Goal: Submit feedback/report problem

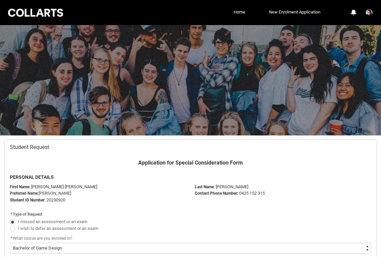
select select "recordPicklist_ProgramEnrollment.a0jOZ000003EaWXYA0"
select select "Faculty_NamefromAtoM.003OZ000006PXNBYA4"
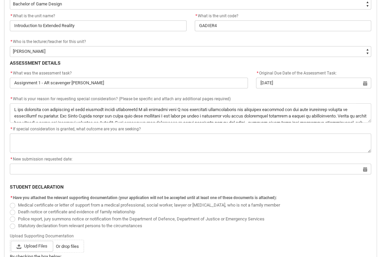
click at [70, 106] on textarea "*" at bounding box center [190, 112] width 361 height 19
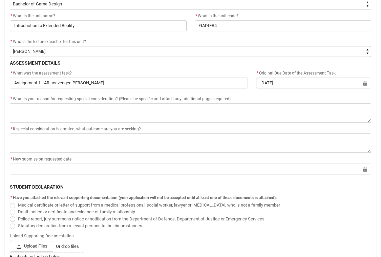
type lightning-textarea "I originally submitted the assignment on time; however, I was informed that I h…"
type textarea "I originally submitted the assignment on time; however, I was informed that I h…"
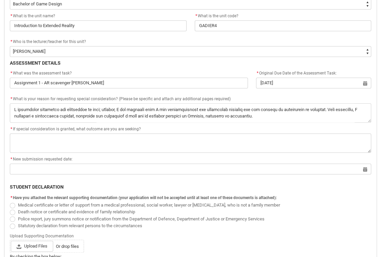
click at [226, 110] on textarea "*" at bounding box center [190, 112] width 361 height 19
type lightning-textarea "I originally submitted the assignment on time; however, I was informed that I h…"
type textarea "I originally submitted the assignment on time; however, I was informed that I h…"
type lightning-textarea "I originally submitted the assignment on time; however, I was informed that I h…"
type textarea "I originally submitted the assignment on time; however, I was informed that I h…"
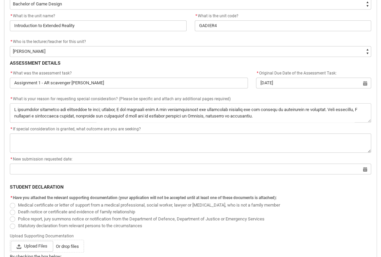
type lightning-textarea "I originally submitted the assignment on time; however, I was informed that I h…"
type textarea "I originally submitted the assignment on time; however, I was informed that I h…"
type lightning-textarea "I originally submitted the assignment on time; however, I was informed that I h…"
type textarea "I originally submitted the assignment on time; however, I was informed that I h…"
type lightning-textarea "I originally submitted the assignment on time; however, I was informed that I h…"
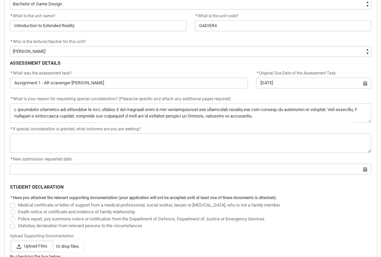
type textarea "I originally submitted the assignment on time; however, I was informed that I h…"
type lightning-textarea "I originally submitted the assignment on time; however, I was informed that I h…"
type textarea "I originally submitted the assignment on time; however, I was informed that I h…"
type lightning-textarea "I originally submitted the assignment on time; however, I was informed that I h…"
type textarea "I originally submitted the assignment on time; however, I was informed that I h…"
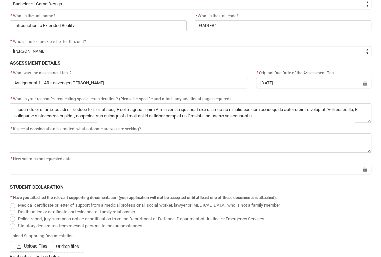
type lightning-textarea "I originally submitted the assignment on time; however, I was informed that I h…"
type textarea "I originally submitted the assignment on time; however, I was informed that I h…"
type lightning-textarea "I originally submitted the assignment on time; however, I was informed that I h…"
type textarea "I originally submitted the assignment on time; however, I was informed that I h…"
type lightning-textarea "I originally submitted the assignment on time; however, I was informed that I h…"
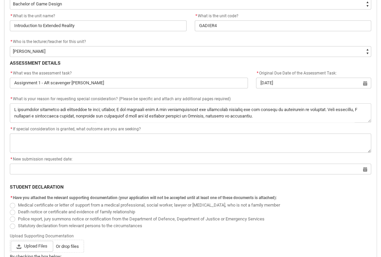
type textarea "I originally submitted the assignment on time; however, I was informed that I h…"
type lightning-textarea "I originally submitted the assignment on time; however, I was informed that I h…"
type textarea "I originally submitted the assignment on time; however, I was informed that I h…"
type lightning-textarea "I originally submitted the assignment on time; however, I was informed that I h…"
type textarea "I originally submitted the assignment on time; however, I was informed that I h…"
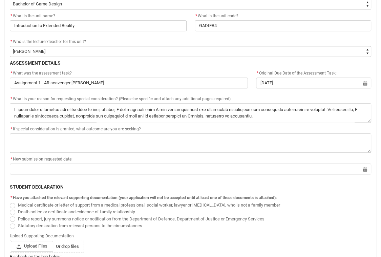
type lightning-textarea "I originally submitted the assignment on time; however, I was informed that I h…"
type textarea "I originally submitted the assignment on time; however, I was informed that I h…"
type lightning-textarea "I originally submitted the assignment on time; however, I was informed that I h…"
type textarea "I originally submitted the assignment on time; however, I was informed that I h…"
type lightning-textarea "I originally submitted the assignment on time; however, I was informed that I h…"
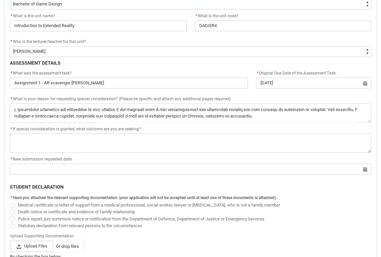
type textarea "I originally submitted the assignment on time; however, I was informed that I h…"
type lightning-textarea "I originally submitted the assignment on time; however, I was informed that I h…"
type textarea "I originally submitted the assignment on time; however, I was informed that I h…"
type lightning-textarea "I originally submitted the assignment on time; however, I was informed that I h…"
type textarea "I originally submitted the assignment on time; however, I was informed that I h…"
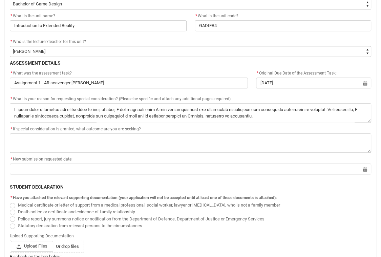
type lightning-textarea "I originally submitted the assignment on time; however, I was informed that I h…"
type textarea "I originally submitted the assignment on time; however, I was informed that I h…"
type lightning-textarea "I originally submitted the assignment on time; however, I was informed that I h…"
type textarea "I originally submitted the assignment on time; however, I was informed that I h…"
type lightning-textarea "I originally submitted the assignment on time; however, I was informed that I h…"
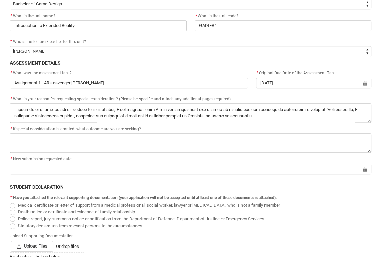
type textarea "I originally submitted the assignment on time; however, I was informed that I h…"
type lightning-textarea "I originally submitted the assignment on time; however, I was informed that I h…"
type textarea "I originally submitted the assignment on time; however, I was informed that I h…"
type lightning-textarea "I originally submitted the assignment on time; however, I was informed that I h…"
type textarea "I originally submitted the assignment on time; however, I was informed that I h…"
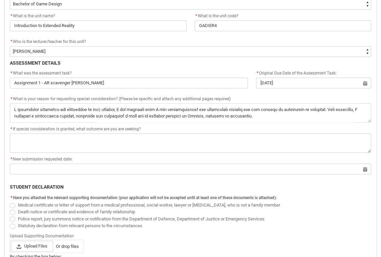
type lightning-textarea "I originally submitted the assignment on time; however, I was informed that I h…"
type textarea "I originally submitted the assignment on time; however, I was informed that I h…"
type lightning-textarea "I originally submitted the assignment on time; however, I was informed that I h…"
type textarea "I originally submitted the assignment on time; however, I was informed that I h…"
type lightning-textarea "I originally submitted the assignment on time; however, I was informed that I h…"
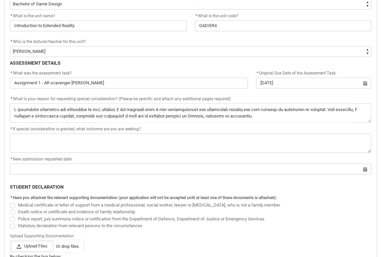
type textarea "I originally submitted the assignment on time; however, I was informed that I h…"
type lightning-textarea "I originally submitted the assignment on time; however, I was informed that I h…"
type textarea "I originally submitted the assignment on time; however, I was informed that I h…"
type lightning-textarea "I originally submitted the assignment on time; however, I was informed that I h…"
type textarea "I originally submitted the assignment on time; however, I was informed that I h…"
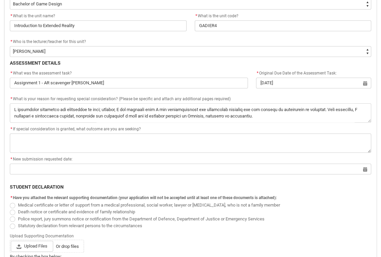
type lightning-textarea "I originally submitted the assignment on time; however, I was informed that I h…"
type textarea "I originally submitted the assignment on time; however, I was informed that I h…"
type lightning-textarea "I originally submitted the assignment on time; however, I was informed that I h…"
type textarea "I originally submitted the assignment on time; however, I was informed that I h…"
type lightning-textarea "I originally submitted the assignment on time; however, I was informed that I h…"
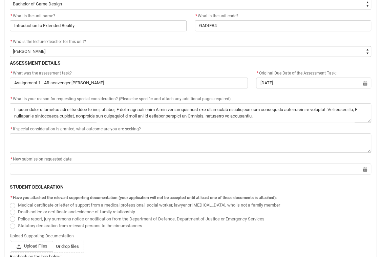
type textarea "I originally submitted the assignment on time; however, I was informed that I h…"
type lightning-textarea "I originally submitted the assignment on time; however, I was informed that I h…"
type textarea "I originally submitted the assignment on time; however, I was informed that I h…"
type lightning-textarea "I originally submitted the assignment on time; however, I was informed that I h…"
type textarea "I originally submitted the assignment on time; however, I was informed that I h…"
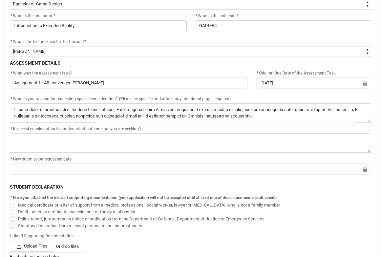
type lightning-textarea "I originally submitted the assignment on time; however, I was informed that I h…"
type textarea "I originally submitted the assignment on time; however, I was informed that I h…"
type lightning-textarea "I originally submitted the assignment on time; however, I was informed that I h…"
type textarea "I originally submitted the assignment on time; however, I was informed that I h…"
type lightning-textarea "I originally submitted the assignment on time; however, I was informed that I h…"
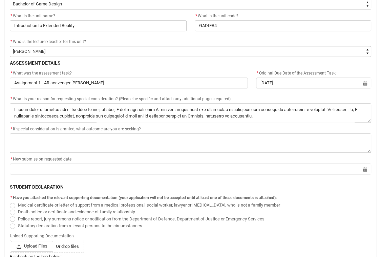
type textarea "I originally submitted the assignment on time; however, I was informed that I h…"
type lightning-textarea "I originally submitted the assignment on time; however, I was informed that I h…"
type textarea "I originally submitted the assignment on time; however, I was informed that I h…"
type lightning-textarea "I originally submitted the assignment on time; however, I was informed that I h…"
type textarea "I originally submitted the assignment on time; however, I was informed that I h…"
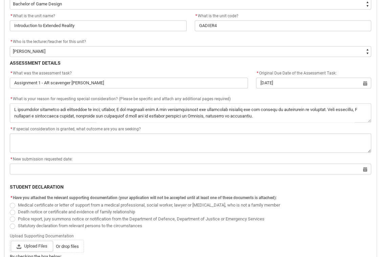
type lightning-textarea "I originally submitted the assignment on time; however, I was informed that I h…"
type textarea "I originally submitted the assignment on time; however, I was informed that I h…"
type lightning-textarea "I originally submitted the assignment on time; however, I was informed that I h…"
type textarea "I originally submitted the assignment on time; however, I was informed that I h…"
type lightning-textarea "I originally submitted the assignment on time; however, I was informed that I h…"
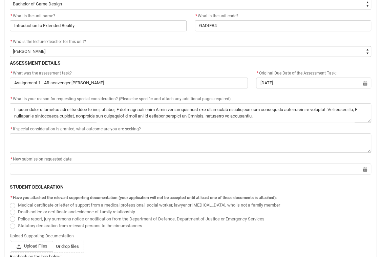
type textarea "I originally submitted the assignment on time; however, I was informed that I h…"
type lightning-textarea "I originally submitted the assignment on time; however, I was informed that I h…"
type textarea "I originally submitted the assignment on time; however, I was informed that I h…"
type lightning-textarea "I originally submitted the assignment on time; however, I was informed that I h…"
type textarea "I originally submitted the assignment on time; however, I was informed that I h…"
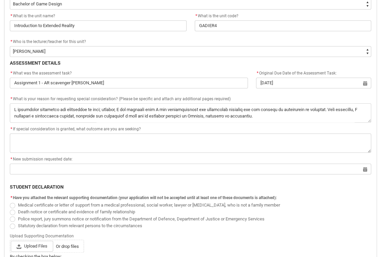
type lightning-textarea "I originally submitted the assignment on time; however, I was informed that I h…"
type textarea "I originally submitted the assignment on time; however, I was informed that I h…"
click at [33, 114] on textarea "*" at bounding box center [190, 112] width 361 height 19
type lightning-textarea "I originally submitted the assignment on time; however, I was informed that I h…"
type textarea "I originally submitted the assignment on time; however, I was informed that I h…"
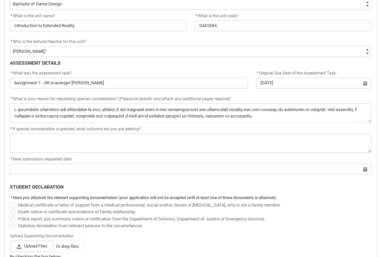
type lightning-textarea "I originally submitted the assignment on time; however, I was informed that I h…"
type textarea "I originally submitted the assignment on time; however, I was informed that I h…"
type lightning-textarea "I originally submitted the assignment on time; however, I was informed that I h…"
type textarea "I originally submitted the assignment on time; however, I was informed that I h…"
type lightning-textarea "I originally submitted the assignment on time; however, I was informed that I h…"
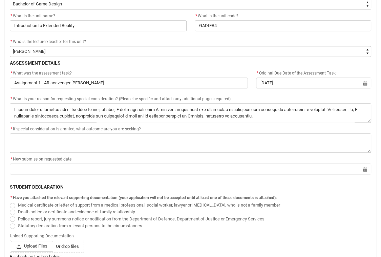
type textarea "I originally submitted the assignment on time; however, I was informed that I h…"
type lightning-textarea "I originally submitted the assignment on time; however, I was informed that I h…"
type textarea "I originally submitted the assignment on time; however, I was informed that I h…"
type lightning-textarea "I originally submitted the assignment on time; however, I was informed that I h…"
type textarea "I originally submitted the assignment on time; however, I was informed that I h…"
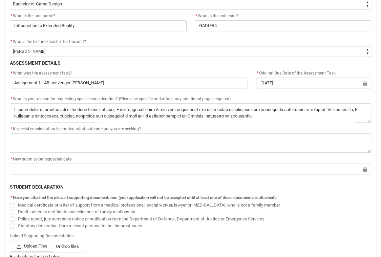
type lightning-textarea "I originally submitted the assignment on time; however, I was informed that I h…"
type textarea "I originally submitted the assignment on time; however, I was informed that I h…"
type lightning-textarea "I originally submitted the assignment on time; however, I was informed that I h…"
type textarea "I originally submitted the assignment on time; however, I was informed that I h…"
type lightning-textarea "I originally submitted the assignment on time; however, I was informed that I h…"
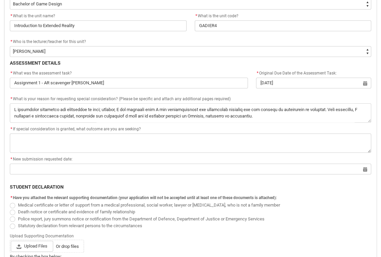
type textarea "I originally submitted the assignment on time; however, I was informed that I h…"
type lightning-textarea "I originally submitted the assignment on time; however, I was informed that I h…"
type textarea "I originally submitted the assignment on time; however, I was informed that I h…"
type lightning-textarea "I originally submitted the assignment on time; however, I was informed that I h…"
type textarea "I originally submitted the assignment on time; however, I was informed that I h…"
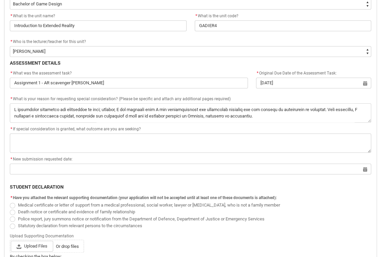
type lightning-textarea "I originally submitted the assignment on time; however, I was informed that I h…"
type textarea "I originally submitted the assignment on time; however, I was informed that I h…"
type lightning-textarea "I originally submitted the assignment on time; however, I was informed that I h…"
type textarea "I originally submitted the assignment on time; however, I was informed that I h…"
type lightning-textarea "I originally submitted the assignment on time; however, I was informed that I h…"
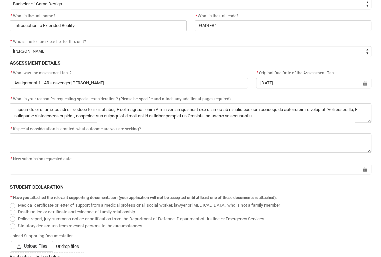
type textarea "I originally submitted the assignment on time; however, I was informed that I h…"
type lightning-textarea "I originally submitted the assignment on time; however, I was informed that I h…"
type textarea "I originally submitted the assignment on time; however, I was informed that I h…"
type lightning-textarea "I originally submitted the assignment on time; however, I was informed that I h…"
type textarea "I originally submitted the assignment on time; however, I was informed that I h…"
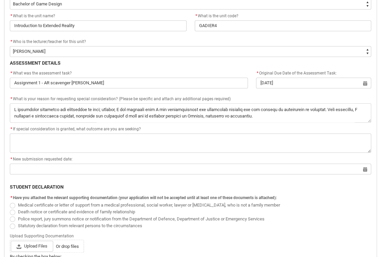
type lightning-textarea "I originally submitted the assignment on time; however, I was informed that I h…"
type textarea "I originally submitted the assignment on time; however, I was informed that I h…"
type lightning-textarea "I originally submitted the assignment on time; however, I was informed that I h…"
type textarea "I originally submitted the assignment on time; however, I was informed that I h…"
type lightning-textarea "I originally submitted the assignment on time; however, I was informed that I h…"
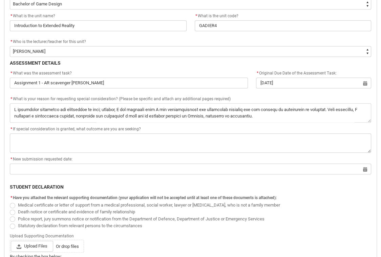
type textarea "I originally submitted the assignment on time; however, I was informed that I h…"
type lightning-textarea "I originally submitted the assignment on time; however, I was informed that I h…"
type textarea "I originally submitted the assignment on time; however, I was informed that I h…"
type lightning-textarea "I originally submitted the assignment on time; however, I was informed that I h…"
type textarea "I originally submitted the assignment on time; however, I was informed that I h…"
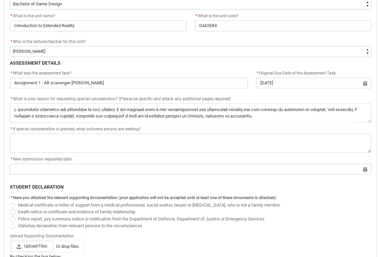
click at [15, 114] on textarea "*" at bounding box center [190, 112] width 361 height 19
type lightning-textarea "I originally submitted the assignment on time; however, I was informed that I h…"
type textarea "I originally submitted the assignment on time; however, I was informed that I h…"
type lightning-textarea "I originally submitted the assignment on time; however, I was informed that I h…"
type textarea "I originally submitted the assignment on time; however, I was informed that I h…"
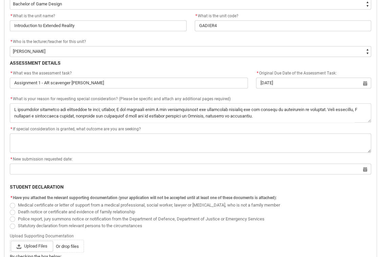
type lightning-textarea "I originally submitted the assignment on time; however, I was informed that I h…"
type textarea "I originally submitted the assignment on time; however, I was informed that I h…"
type lightning-textarea "I originally submitted the assignment on time; however, I was informed that I h…"
type textarea "I originally submitted the assignment on time; however, I was informed that I h…"
type lightning-textarea "I originally submitted the assignment on time; however, I was informed that I h…"
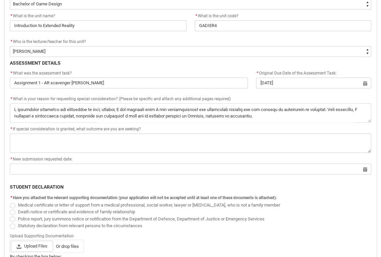
type textarea "I originally submitted the assignment on time; however, I was informed that I h…"
type lightning-textarea "I originally submitted the assignment on time; however, I was informed that I h…"
type textarea "I originally submitted the assignment on time; however, I was informed that I h…"
type lightning-textarea "I originally submitted the assignment on time; however, I was informed that I h…"
type textarea "I originally submitted the assignment on time; however, I was informed that I h…"
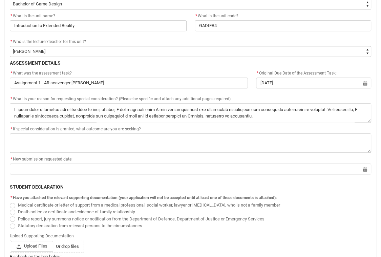
type lightning-textarea "I originally submitted the assignment on time; however, I was informed that I h…"
type textarea "I originally submitted the assignment on time; however, I was informed that I h…"
click at [289, 115] on textarea "*" at bounding box center [190, 112] width 361 height 19
click at [263, 115] on textarea "*" at bounding box center [190, 112] width 361 height 19
type lightning-textarea "I originally submitted the assignment on time; however, I was informed that I h…"
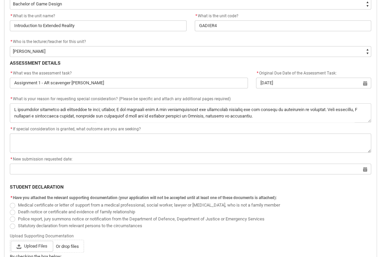
type textarea "I originally submitted the assignment on time; however, I was informed that I h…"
type lightning-textarea "I originally submitted the assignment on time; however, I was informed that I h…"
type textarea "I originally submitted the assignment on time; however, I was informed that I h…"
type lightning-textarea "I originally submitted the assignment on time; however, I was informed that I h…"
type textarea "I originally submitted the assignment on time; however, I was informed that I h…"
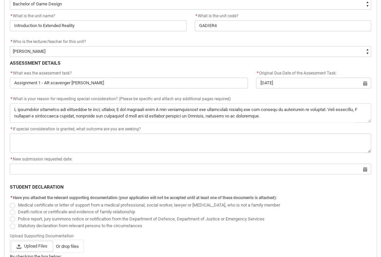
type lightning-textarea "I originally submitted the assignment on time; however, I was informed that I h…"
type textarea "I originally submitted the assignment on time; however, I was informed that I h…"
type lightning-textarea "I originally submitted the assignment on time; however, I was informed that I h…"
type textarea "I originally submitted the assignment on time; however, I was informed that I h…"
type lightning-textarea "I originally submitted the assignment on time; however, I was informed that I h…"
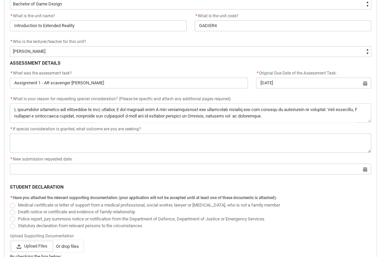
type textarea "I originally submitted the assignment on time; however, I was informed that I h…"
type lightning-textarea "I originally submitted the assignment on time; however, I was informed that I h…"
type textarea "I originally submitted the assignment on time; however, I was informed that I h…"
type lightning-textarea "I originally submitted the assignment on time; however, I was informed that I h…"
type textarea "I originally submitted the assignment on time; however, I was informed that I h…"
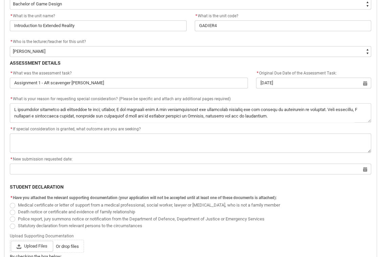
type lightning-textarea "I originally submitted the assignment on time; however, I was informed that I h…"
type textarea "I originally submitted the assignment on time; however, I was informed that I h…"
type lightning-textarea "I originally submitted the assignment on time; however, I was informed that I h…"
type textarea "I originally submitted the assignment on time; however, I was informed that I h…"
type lightning-textarea "I originally submitted the assignment on time; however, I was informed that I h…"
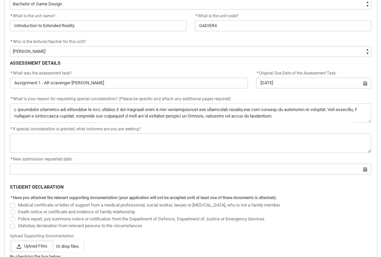
type textarea "I originally submitted the assignment on time; however, I was informed that I h…"
type lightning-textarea "I originally submitted the assignment on time; however, I was informed that I h…"
type textarea "I originally submitted the assignment on time; however, I was informed that I h…"
type lightning-textarea "I originally submitted the assignment on time; however, I was informed that I h…"
type textarea "I originally submitted the assignment on time; however, I was informed that I h…"
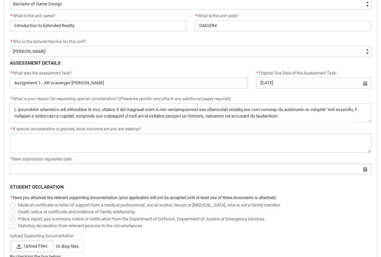
type lightning-textarea "I originally submitted the assignment on time; however, I was informed that I h…"
type textarea "I originally submitted the assignment on time; however, I was informed that I h…"
type lightning-textarea "I originally submitted the assignment on time; however, I was informed that I h…"
type textarea "I originally submitted the assignment on time; however, I was informed that I h…"
type lightning-textarea "I originally submitted the assignment on time; however, I was informed that I h…"
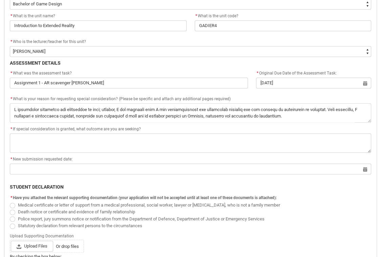
type textarea "I originally submitted the assignment on time; however, I was informed that I h…"
type lightning-textarea "I originally submitted the assignment on time; however, I was informed that I h…"
type textarea "I originally submitted the assignment on time; however, I was informed that I h…"
type lightning-textarea "I originally submitted the assignment on time; however, I was informed that I h…"
type textarea "I originally submitted the assignment on time; however, I was informed that I h…"
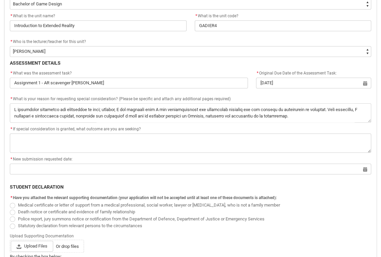
type lightning-textarea "I originally submitted the assignment on time; however, I was informed that I h…"
type textarea "I originally submitted the assignment on time; however, I was informed that I h…"
type lightning-textarea "I originally submitted the assignment on time; however, I was informed that I h…"
type textarea "I originally submitted the assignment on time; however, I was informed that I h…"
type lightning-textarea "I originally submitted the assignment on time; however, I was informed that I h…"
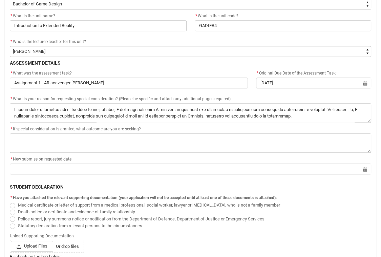
type textarea "I originally submitted the assignment on time; however, I was informed that I h…"
type lightning-textarea "I originally submitted the assignment on time; however, I was informed that I h…"
type textarea "I originally submitted the assignment on time; however, I was informed that I h…"
type lightning-textarea "I originally submitted the assignment on time; however, I was informed that I h…"
type textarea "I originally submitted the assignment on time; however, I was informed that I h…"
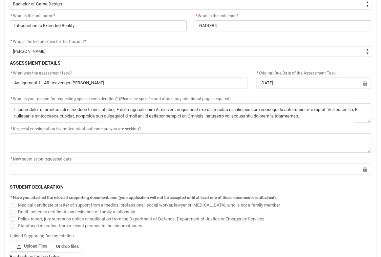
type lightning-textarea "I originally submitted the assignment on time; however, I was informed that I h…"
type textarea "I originally submitted the assignment on time; however, I was informed that I h…"
type lightning-textarea "I originally submitted the assignment on time; however, I was informed that I h…"
type textarea "I originally submitted the assignment on time; however, I was informed that I h…"
click at [242, 109] on textarea "*" at bounding box center [190, 112] width 361 height 19
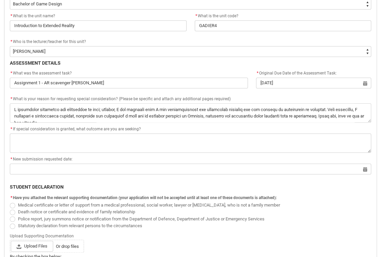
click at [343, 107] on textarea "*" at bounding box center [190, 112] width 361 height 19
click at [293, 107] on textarea "*" at bounding box center [190, 112] width 361 height 19
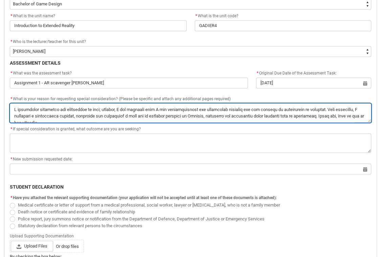
click at [189, 113] on textarea "*" at bounding box center [190, 112] width 361 height 19
click at [218, 112] on textarea "*" at bounding box center [190, 112] width 361 height 19
click at [46, 108] on textarea "*" at bounding box center [190, 112] width 361 height 19
click at [39, 112] on textarea "*" at bounding box center [190, 112] width 361 height 19
click at [357, 112] on textarea "*" at bounding box center [190, 112] width 361 height 19
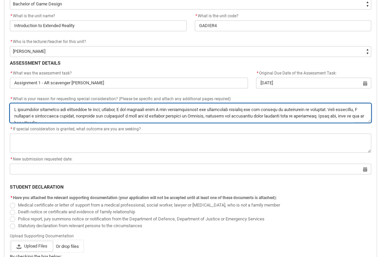
click at [218, 111] on textarea "*" at bounding box center [190, 112] width 361 height 19
click at [182, 112] on textarea "*" at bounding box center [190, 112] width 361 height 19
click at [324, 113] on textarea "*" at bounding box center [190, 112] width 361 height 19
click at [147, 119] on textarea "*" at bounding box center [190, 112] width 361 height 19
click at [301, 119] on textarea "*" at bounding box center [190, 112] width 361 height 19
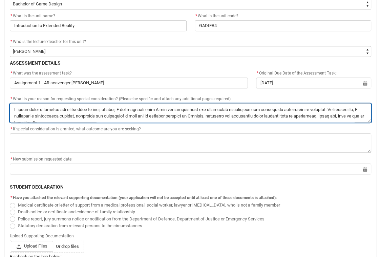
click at [106, 111] on textarea "*" at bounding box center [190, 112] width 361 height 19
click at [169, 111] on textarea "*" at bounding box center [190, 112] width 361 height 19
click at [94, 108] on textarea "*" at bounding box center [190, 112] width 361 height 19
click at [129, 106] on textarea "*" at bounding box center [190, 112] width 361 height 19
click at [353, 109] on textarea "*" at bounding box center [190, 112] width 361 height 19
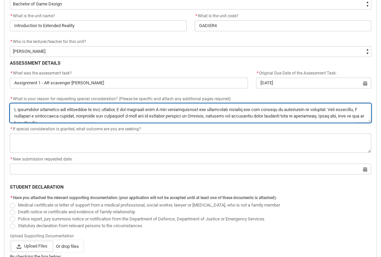
click at [297, 108] on textarea "*" at bounding box center [190, 112] width 361 height 19
click at [128, 115] on textarea "*" at bounding box center [190, 112] width 361 height 19
click at [204, 115] on textarea "*" at bounding box center [190, 112] width 361 height 19
click at [222, 115] on textarea "*" at bounding box center [190, 112] width 361 height 19
click at [260, 116] on textarea "*" at bounding box center [190, 112] width 361 height 19
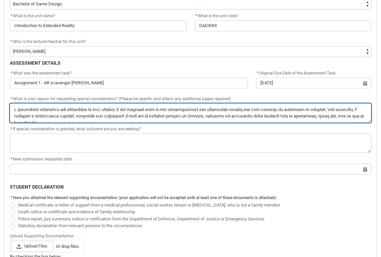
click at [295, 116] on textarea "*" at bounding box center [190, 112] width 361 height 19
click at [257, 114] on textarea "*" at bounding box center [190, 112] width 361 height 19
click at [295, 110] on textarea "*" at bounding box center [190, 112] width 361 height 19
click at [292, 109] on textarea "*" at bounding box center [190, 112] width 361 height 19
click at [85, 110] on textarea "*" at bounding box center [190, 112] width 361 height 19
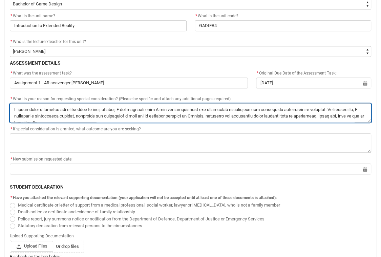
click at [286, 108] on textarea "*" at bounding box center [190, 112] width 361 height 19
click at [227, 108] on textarea "*" at bounding box center [190, 112] width 361 height 19
click at [144, 117] on textarea "*" at bounding box center [190, 112] width 361 height 19
click at [157, 114] on textarea "*" at bounding box center [190, 112] width 361 height 19
click at [248, 118] on textarea "*" at bounding box center [190, 112] width 361 height 19
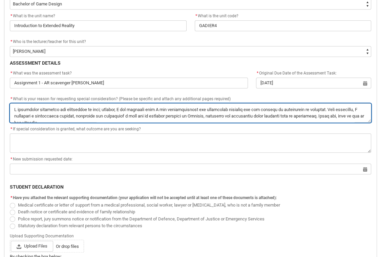
click at [325, 113] on textarea "*" at bounding box center [190, 112] width 361 height 19
click at [91, 118] on textarea "*" at bounding box center [190, 112] width 361 height 19
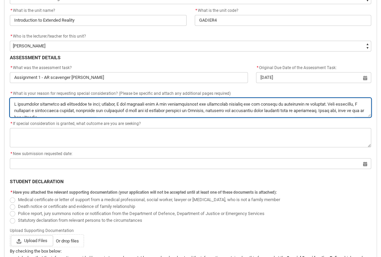
scroll to position [250, 0]
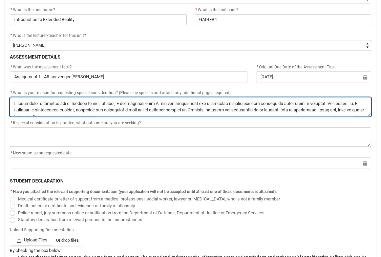
click at [231, 102] on textarea "*" at bounding box center [190, 106] width 361 height 19
click at [213, 102] on textarea "*" at bounding box center [190, 106] width 361 height 19
click at [237, 102] on textarea "*" at bounding box center [190, 106] width 361 height 19
click at [235, 102] on textarea "*" at bounding box center [190, 106] width 361 height 19
click at [18, 107] on textarea "*" at bounding box center [190, 106] width 361 height 19
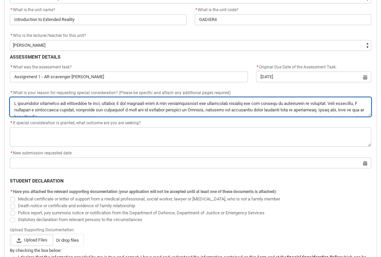
click at [338, 101] on textarea "*" at bounding box center [190, 106] width 361 height 19
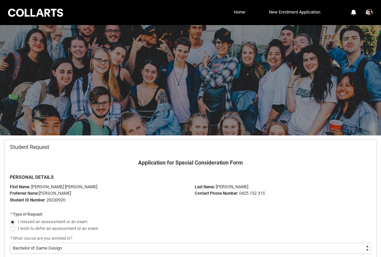
select select "recordPicklist_ProgramEnrollment.a0jOZ000003EaWXYA0"
select select "Faculty_NamefromAtoM.003OZ000006PXNBYA4"
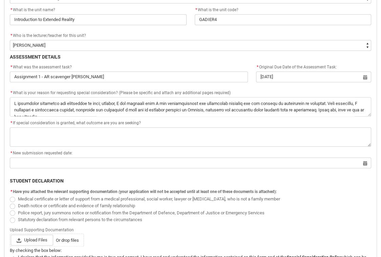
scroll to position [166, 0]
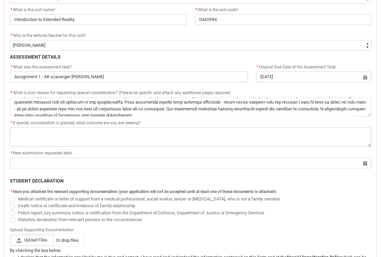
click at [283, 103] on textarea "*" at bounding box center [190, 106] width 361 height 19
type lightning-textarea "I originally submitted the assignment on time; however, I was informed that I h…"
type textarea "I originally submitted the assignment on time; however, I was informed that I h…"
type lightning-textarea "I originally submitted the assignment on time; however, I was informed that I h…"
type textarea "I originally submitted the assignment on time; however, I was informed that I h…"
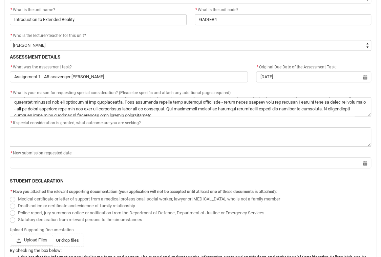
type lightning-textarea "I originally submitted the assignment on time; however, I was informed that I h…"
type textarea "I originally submitted the assignment on time; however, I was informed that I h…"
type lightning-textarea "I originally submitted the assignment on time; however, I was informed that I h…"
type textarea "I originally submitted the assignment on time; however, I was informed that I h…"
type lightning-textarea "I originally submitted the assignment on time; however, I was informed that I h…"
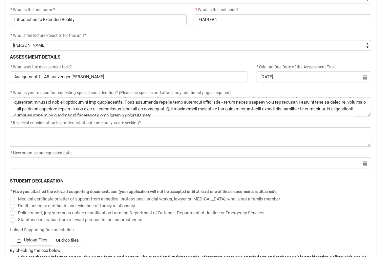
type textarea "I originally submitted the assignment on time; however, I was informed that I h…"
type lightning-textarea "I originally submitted the assignment on time; however, I was informed that I h…"
type textarea "I originally submitted the assignment on time; however, I was informed that I h…"
type lightning-textarea "I originally submitted the assignment on time; however, I was informed that I h…"
type textarea "I originally submitted the assignment on time; however, I was informed that I h…"
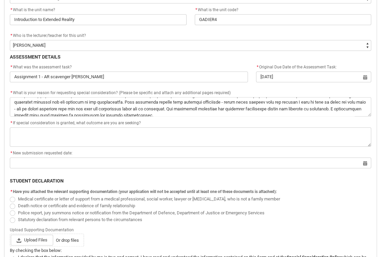
type lightning-textarea "I originally submitted the assignment on time; however, I was informed that I h…"
type textarea "I originally submitted the assignment on time; however, I was informed that I h…"
type lightning-textarea "I originally submitted the assignment on time; however, I was informed that I h…"
type textarea "I originally submitted the assignment on time; however, I was informed that I h…"
type lightning-textarea "I originally submitted the assignment on time; however, I was informed that I h…"
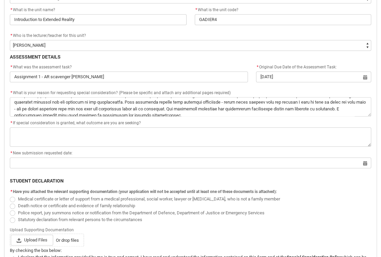
type textarea "I originally submitted the assignment on time; however, I was informed that I h…"
type lightning-textarea "I originally submitted the assignment on time; however, I was informed that I h…"
type textarea "I originally submitted the assignment on time; however, I was informed that I h…"
type lightning-textarea "I originally submitted the assignment on time; however, I was informed that I h…"
type textarea "I originally submitted the assignment on time; however, I was informed that I h…"
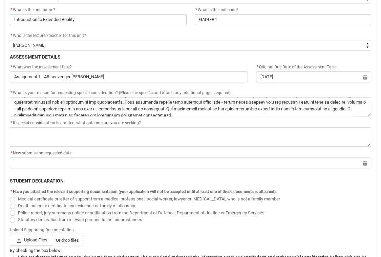
type lightning-textarea "I originally submitted the assignment on time; however, I was informed that I h…"
type textarea "I originally submitted the assignment on time; however, I was informed that I h…"
type lightning-textarea "I originally submitted the assignment on time; however, I was informed that I h…"
type textarea "I originally submitted the assignment on time; however, I was informed that I h…"
type lightning-textarea "I originally submitted the assignment on time; however, I was informed that I h…"
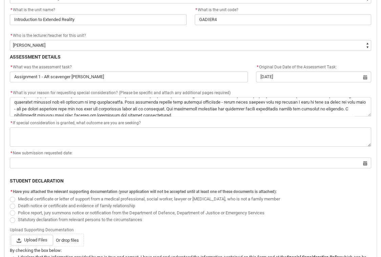
type textarea "I originally submitted the assignment on time; however, I was informed that I h…"
type lightning-textarea "I originally submitted the assignment on time; however, I was informed that I h…"
type textarea "I originally submitted the assignment on time; however, I was informed that I h…"
type lightning-textarea "I originally submitted the assignment on time; however, I was informed that I h…"
type textarea "I originally submitted the assignment on time; however, I was informed that I h…"
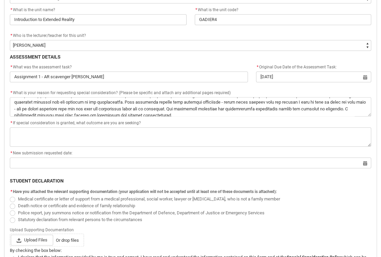
type lightning-textarea "I originally submitted the assignment on time; however, I was informed that I h…"
type textarea "I originally submitted the assignment on time; however, I was informed that I h…"
type lightning-textarea "I originally submitted the assignment on time; however, I was informed that I h…"
type textarea "I originally submitted the assignment on time; however, I was informed that I h…"
type lightning-textarea "I originally submitted the assignment on time; however, I was informed that I h…"
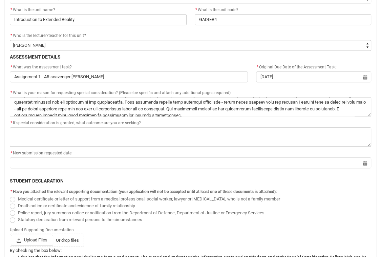
type textarea "I originally submitted the assignment on time; however, I was informed that I h…"
type lightning-textarea "I originally submitted the assignment on time; however, I was informed that I h…"
type textarea "I originally submitted the assignment on time; however, I was informed that I h…"
type lightning-textarea "I originally submitted the assignment on time; however, I was informed that I h…"
type textarea "I originally submitted the assignment on time; however, I was informed that I h…"
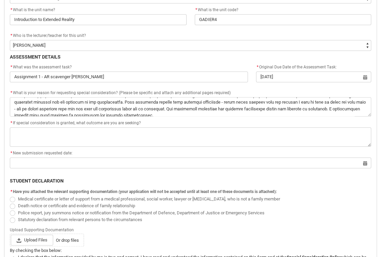
type lightning-textarea "I originally submitted the assignment on time; however, I was informed that I h…"
type textarea "I originally submitted the assignment on time; however, I was informed that I h…"
type lightning-textarea "I originally submitted the assignment on time; however, I was informed that I h…"
type textarea "I originally submitted the assignment on time; however, I was informed that I h…"
type lightning-textarea "I originally submitted the assignment on time; however, I was informed that I h…"
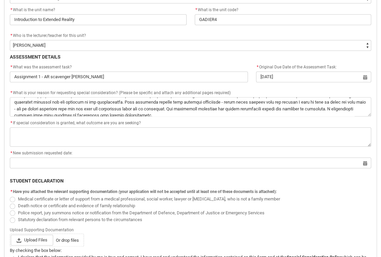
type textarea "I originally submitted the assignment on time; however, I was informed that I h…"
type lightning-textarea "I originally submitted the assignment on time; however, I was informed that I h…"
type textarea "I originally submitted the assignment on time; however, I was informed that I h…"
type lightning-textarea "I originally submitted the assignment on time; however, I was informed that I h…"
type textarea "I originally submitted the assignment on time; however, I was informed that I h…"
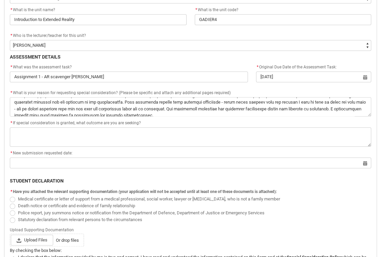
type lightning-textarea "I originally submitted the assignment on time; however, I was informed that I h…"
type textarea "I originally submitted the assignment on time; however, I was informed that I h…"
type lightning-textarea "I originally submitted the assignment on time; however, I was informed that I h…"
type textarea "I originally submitted the assignment on time; however, I was informed that I h…"
type lightning-textarea "I originally submitted the assignment on time; however, I was informed that I h…"
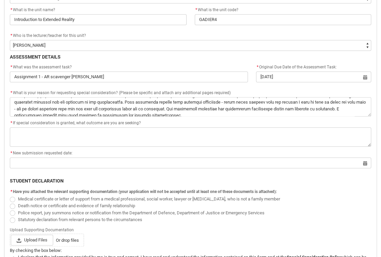
type textarea "I originally submitted the assignment on time; however, I was informed that I h…"
type lightning-textarea "I originally submitted the assignment on time; however, I was informed that I h…"
type textarea "I originally submitted the assignment on time; however, I was informed that I h…"
type lightning-textarea "I originally submitted the assignment on time; however, I was informed that I h…"
type textarea "I originally submitted the assignment on time; however, I was informed that I h…"
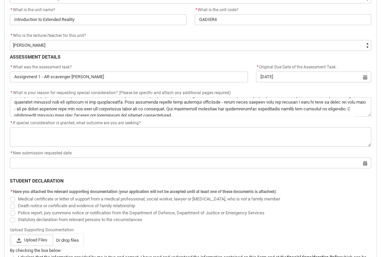
type lightning-textarea "I originally submitted the assignment on time; however, I was informed that I h…"
type textarea "I originally submitted the assignment on time; however, I was informed that I h…"
type lightning-textarea "I originally submitted the assignment on time; however, I was informed that I h…"
type textarea "I originally submitted the assignment on time; however, I was informed that I h…"
type lightning-textarea "I originally submitted the assignment on time; however, I was informed that I h…"
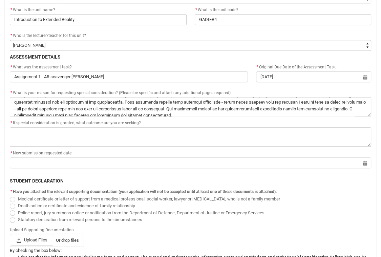
type textarea "I originally submitted the assignment on time; however, I was informed that I h…"
type lightning-textarea "I originally submitted the assignment on time; however, I was informed that I h…"
type textarea "I originally submitted the assignment on time; however, I was informed that I h…"
type lightning-textarea "I originally submitted the assignment on time; however, I was informed that I h…"
type textarea "I originally submitted the assignment on time; however, I was informed that I h…"
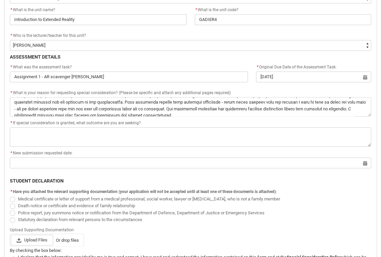
type lightning-textarea "I originally submitted the assignment on time; however, I was informed that I h…"
type textarea "I originally submitted the assignment on time; however, I was informed that I h…"
type lightning-textarea "I originally submitted the assignment on time; however, I was informed that I h…"
type textarea "I originally submitted the assignment on time; however, I was informed that I h…"
type lightning-textarea "I originally submitted the assignment on time; however, I was informed that I h…"
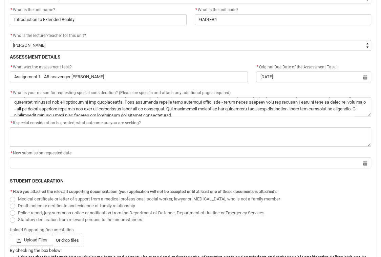
type textarea "I originally submitted the assignment on time; however, I was informed that I h…"
type lightning-textarea "I originally submitted the assignment on time; however, I was informed that I h…"
type textarea "I originally submitted the assignment on time; however, I was informed that I h…"
type lightning-textarea "I originally submitted the assignment on time; however, I was informed that I h…"
type textarea "I originally submitted the assignment on time; however, I was informed that I h…"
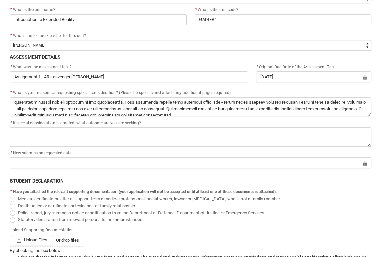
type lightning-textarea "I originally submitted the assignment on time; however, I was informed that I h…"
type textarea "I originally submitted the assignment on time; however, I was informed that I h…"
type lightning-textarea "I originally submitted the assignment on time; however, I was informed that I h…"
type textarea "I originally submitted the assignment on time; however, I was informed that I h…"
type lightning-textarea "I originally submitted the assignment on time; however, I was informed that I h…"
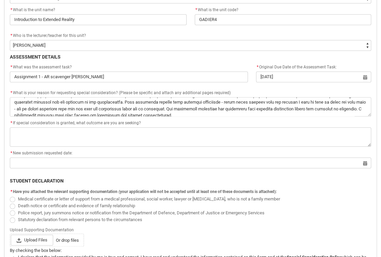
type textarea "I originally submitted the assignment on time; however, I was informed that I h…"
type lightning-textarea "I originally submitted the assignment on time; however, I was informed that I h…"
type textarea "I originally submitted the assignment on time; however, I was informed that I h…"
type lightning-textarea "I originally submitted the assignment on time; however, I was informed that I h…"
type textarea "I originally submitted the assignment on time; however, I was informed that I h…"
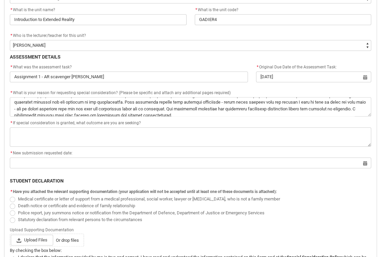
type lightning-textarea "I originally submitted the assignment on time; however, I was informed that I h…"
type textarea "I originally submitted the assignment on time; however, I was informed that I h…"
type lightning-textarea "I originally submitted the assignment on time; however, I was informed that I h…"
type textarea "I originally submitted the assignment on time; however, I was informed that I h…"
type lightning-textarea "I originally submitted the assignment on time; however, I was informed that I h…"
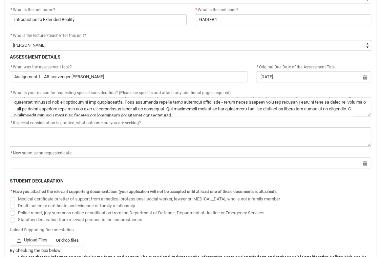
type textarea "I originally submitted the assignment on time; however, I was informed that I h…"
type lightning-textarea "I originally submitted the assignment on time; however, I was informed that I h…"
type textarea "I originally submitted the assignment on time; however, I was informed that I h…"
type lightning-textarea "I originally submitted the assignment on time; however, I was informed that I h…"
type textarea "I originally submitted the assignment on time; however, I was informed that I h…"
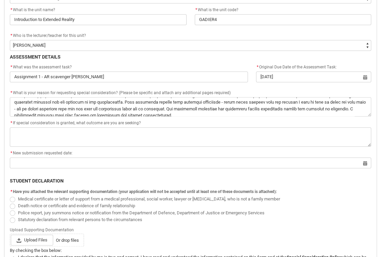
type lightning-textarea "I originally submitted the assignment on time; however, I was informed that I h…"
type textarea "I originally submitted the assignment on time; however, I was informed that I h…"
type lightning-textarea "I originally submitted the assignment on time; however, I was informed that I h…"
type textarea "I originally submitted the assignment on time; however, I was informed that I h…"
type lightning-textarea "I originally submitted the assignment on time; however, I was informed that I h…"
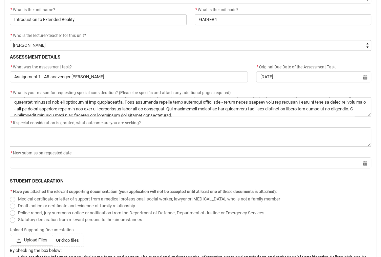
type textarea "I originally submitted the assignment on time; however, I was informed that I h…"
type lightning-textarea "I originally submitted the assignment on time; however, I was informed that I h…"
type textarea "I originally submitted the assignment on time; however, I was informed that I h…"
type lightning-textarea "I originally submitted the assignment on time; however, I was informed that I h…"
type textarea "I originally submitted the assignment on time; however, I was informed that I h…"
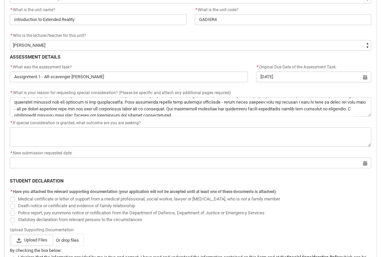
click at [290, 104] on textarea "*" at bounding box center [190, 106] width 361 height 19
type lightning-textarea "I originally submitted the assignment on time; however, I was informed that I h…"
type textarea "I originally submitted the assignment on time; however, I was informed that I h…"
type lightning-textarea "I originally submitted the assignment on time; however, I was informed that I h…"
type textarea "I originally submitted the assignment on time; however, I was informed that I h…"
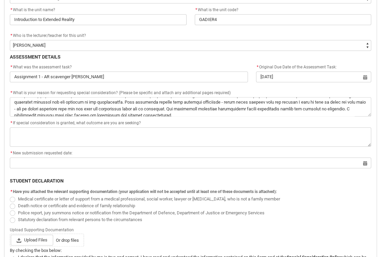
type lightning-textarea "I originally submitted the assignment on time; however, I was informed that I h…"
type textarea "I originally submitted the assignment on time; however, I was informed that I h…"
type lightning-textarea "I originally submitted the assignment on time; however, I was informed that I h…"
type textarea "I originally submitted the assignment on time; however, I was informed that I h…"
type lightning-textarea "I originally submitted the assignment on time; however, I was informed that I h…"
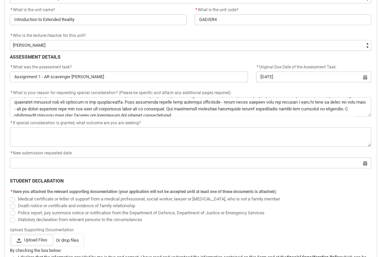
type textarea "I originally submitted the assignment on time; however, I was informed that I h…"
type lightning-textarea "I originally submitted the assignment on time; however, I was informed that I h…"
type textarea "I originally submitted the assignment on time; however, I was informed that I h…"
type lightning-textarea "I originally submitted the assignment on time; however, I was informed that I h…"
type textarea "I originally submitted the assignment on time; however, I was informed that I h…"
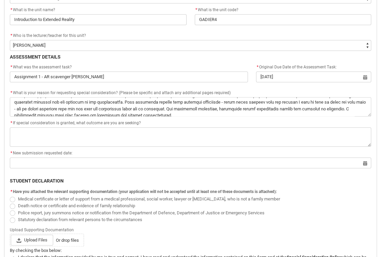
type lightning-textarea "I originally submitted the assignment on time; however, I was informed that I h…"
type textarea "I originally submitted the assignment on time; however, I was informed that I h…"
type lightning-textarea "I originally submitted the assignment on time; however, I was informed that I h…"
type textarea "I originally submitted the assignment on time; however, I was informed that I h…"
type lightning-textarea "I originally submitted the assignment on time; however, I was informed that I h…"
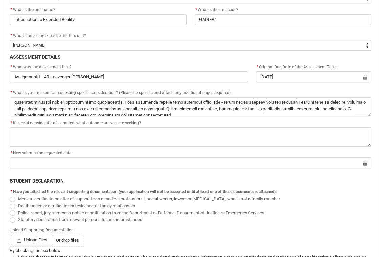
type textarea "I originally submitted the assignment on time; however, I was informed that I h…"
type lightning-textarea "I originally submitted the assignment on time; however, I was informed that I h…"
type textarea "I originally submitted the assignment on time; however, I was informed that I h…"
type lightning-textarea "I originally submitted the assignment on time; however, I was informed that I h…"
type textarea "I originally submitted the assignment on time; however, I was informed that I h…"
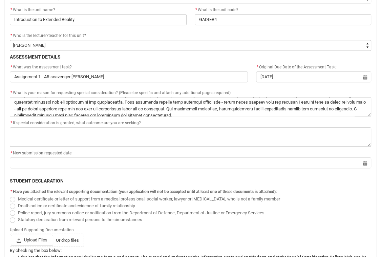
type lightning-textarea "I originally submitted the assignment on time; however, I was informed that I h…"
type textarea "I originally submitted the assignment on time; however, I was informed that I h…"
type lightning-textarea "I originally submitted the assignment on time; however, I was informed that I h…"
type textarea "I originally submitted the assignment on time; however, I was informed that I h…"
type lightning-textarea "I originally submitted the assignment on time; however, I was informed that I h…"
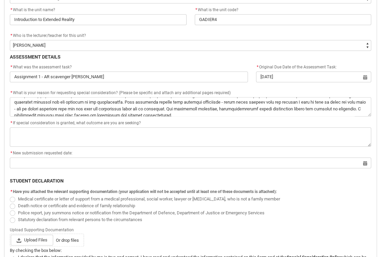
type textarea "I originally submitted the assignment on time; however, I was informed that I h…"
type lightning-textarea "I originally submitted the assignment on time; however, I was informed that I h…"
type textarea "I originally submitted the assignment on time; however, I was informed that I h…"
type lightning-textarea "I originally submitted the assignment on time; however, I was informed that I h…"
type textarea "I originally submitted the assignment on time; however, I was informed that I h…"
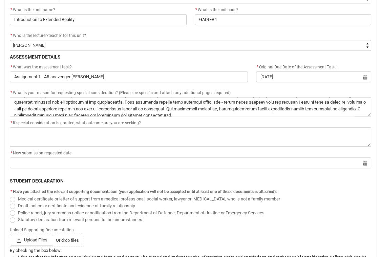
type lightning-textarea "I originally submitted the assignment on time; however, I was informed that I h…"
type textarea "I originally submitted the assignment on time; however, I was informed that I h…"
type lightning-textarea "I originally submitted the assignment on time; however, I was informed that I h…"
type textarea "I originally submitted the assignment on time; however, I was informed that I h…"
type lightning-textarea "I originally submitted the assignment on time; however, I was informed that I h…"
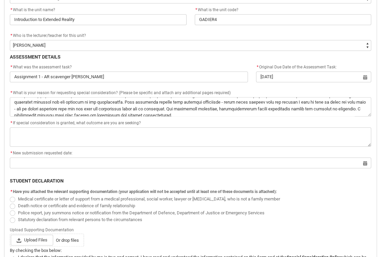
type textarea "I originally submitted the assignment on time; however, I was informed that I h…"
type lightning-textarea "I originally submitted the assignment on time; however, I was informed that I h…"
type textarea "I originally submitted the assignment on time; however, I was informed that I h…"
type lightning-textarea "I originally submitted the assignment on time; however, I was informed that I h…"
type textarea "I originally submitted the assignment on time; however, I was informed that I h…"
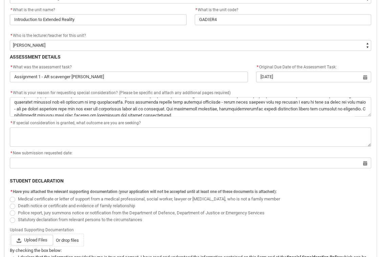
type lightning-textarea "I originally submitted the assignment on time; however, I was informed that I h…"
type textarea "I originally submitted the assignment on time; however, I was informed that I h…"
type lightning-textarea "I originally submitted the assignment on time; however, I was informed that I h…"
type textarea "I originally submitted the assignment on time; however, I was informed that I h…"
type lightning-textarea "I originally submitted the assignment on time; however, I was informed that I h…"
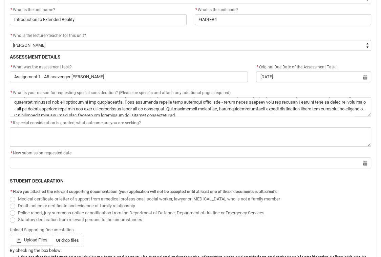
type textarea "I originally submitted the assignment on time; however, I was informed that I h…"
type lightning-textarea "I originally submitted the assignment on time; however, I was informed that I h…"
type textarea "I originally submitted the assignment on time; however, I was informed that I h…"
type lightning-textarea "I originally submitted the assignment on time; however, I was informed that I h…"
type textarea "I originally submitted the assignment on time; however, I was informed that I h…"
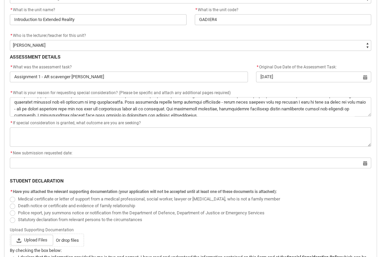
type lightning-textarea "I originally submitted the assignment on time; however, I was informed that I h…"
type textarea "I originally submitted the assignment on time; however, I was informed that I h…"
type lightning-textarea "I originally submitted the assignment on time; however, I was informed that I h…"
type textarea "I originally submitted the assignment on time; however, I was informed that I h…"
type lightning-textarea "I originally submitted the assignment on time; however, I was informed that I h…"
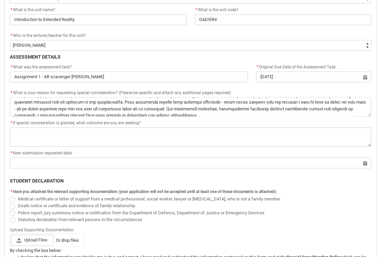
type textarea "I originally submitted the assignment on time; however, I was informed that I h…"
type lightning-textarea "I originally submitted the assignment on time; however, I was informed that I h…"
type textarea "I originally submitted the assignment on time; however, I was informed that I h…"
type lightning-textarea "I originally submitted the assignment on time; however, I was informed that I h…"
type textarea "I originally submitted the assignment on time; however, I was informed that I h…"
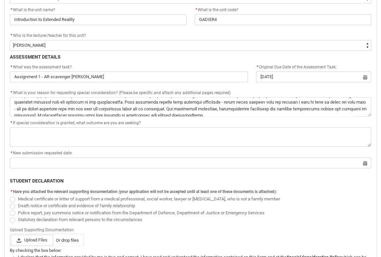
type lightning-textarea "I originally submitted the assignment on time; however, I was informed that I h…"
type textarea "I originally submitted the assignment on time; however, I was informed that I h…"
type lightning-textarea "I originally submitted the assignment on time; however, I was informed that I h…"
type textarea "I originally submitted the assignment on time; however, I was informed that I h…"
type lightning-textarea "I originally submitted the assignment on time; however, I was informed that I h…"
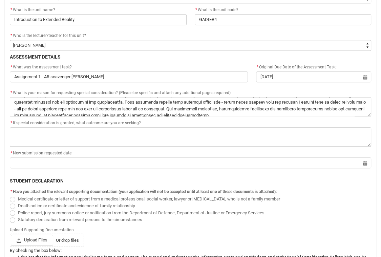
type textarea "I originally submitted the assignment on time; however, I was informed that I h…"
type lightning-textarea "I originally submitted the assignment on time; however, I was informed that I h…"
type textarea "I originally submitted the assignment on time; however, I was informed that I h…"
type lightning-textarea "I originally submitted the assignment on time; however, I was informed that I h…"
type textarea "I originally submitted the assignment on time; however, I was informed that I h…"
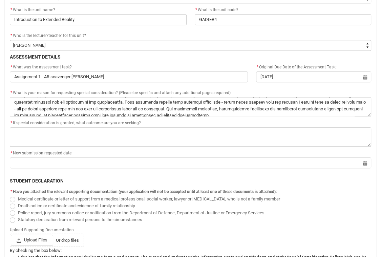
type lightning-textarea "I originally submitted the assignment on time; however, I was informed that I h…"
type textarea "I originally submitted the assignment on time; however, I was informed that I h…"
type lightning-textarea "I originally submitted the assignment on time; however, I was informed that I h…"
type textarea "I originally submitted the assignment on time; however, I was informed that I h…"
type lightning-textarea "I originally submitted the assignment on time; however, I was informed that I h…"
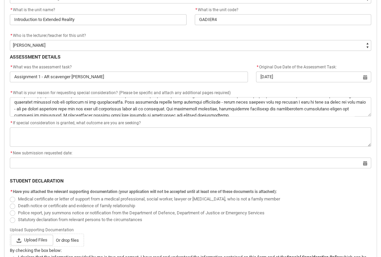
type textarea "I originally submitted the assignment on time; however, I was informed that I h…"
type lightning-textarea "I originally submitted the assignment on time; however, I was informed that I h…"
type textarea "I originally submitted the assignment on time; however, I was informed that I h…"
type lightning-textarea "I originally submitted the assignment on time; however, I was informed that I h…"
type textarea "I originally submitted the assignment on time; however, I was informed that I h…"
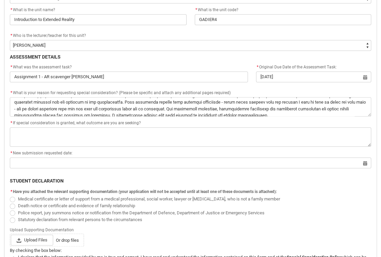
click at [165, 110] on textarea "*" at bounding box center [190, 106] width 361 height 19
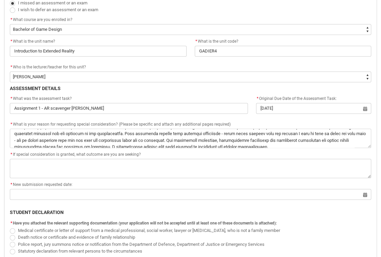
scroll to position [217, 0]
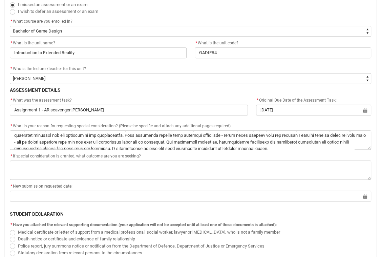
drag, startPoint x: 322, startPoint y: 143, endPoint x: -31, endPoint y: 109, distance: 355.3
click at [0, 109] on html "Loading × Sorry to interrupt This page has an error. You might just need to ref…" at bounding box center [190, 241] width 381 height 917
